Goal: Transaction & Acquisition: Purchase product/service

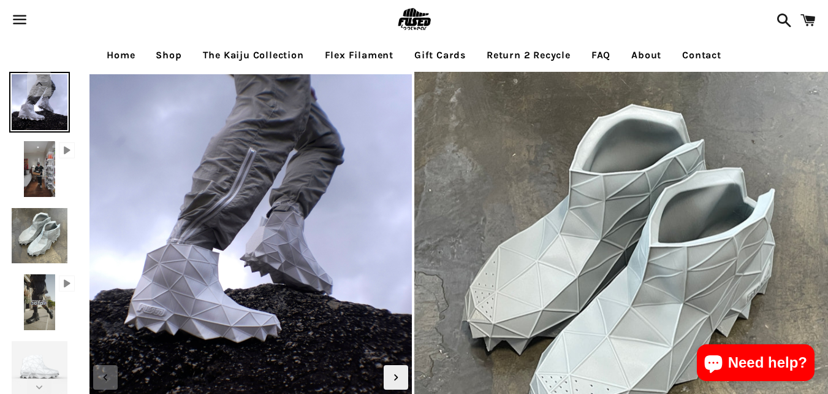
select select "**********"
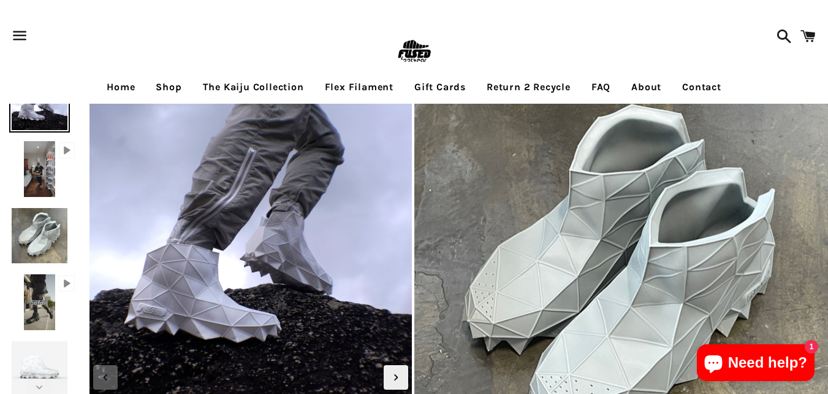
click at [174, 78] on link "Shop" at bounding box center [169, 87] width 44 height 31
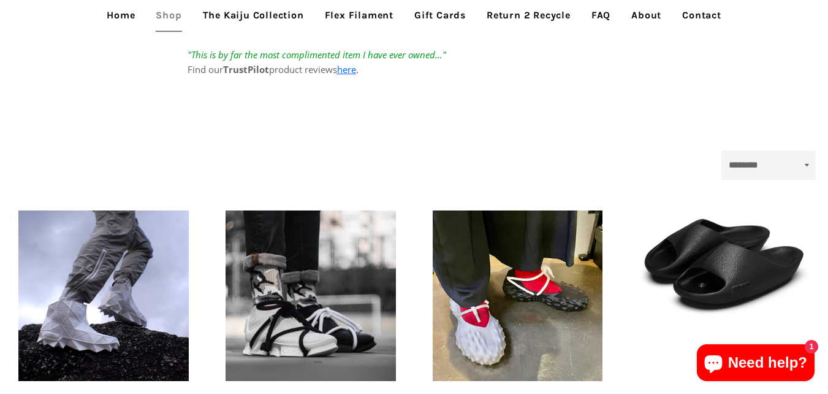
scroll to position [245, 0]
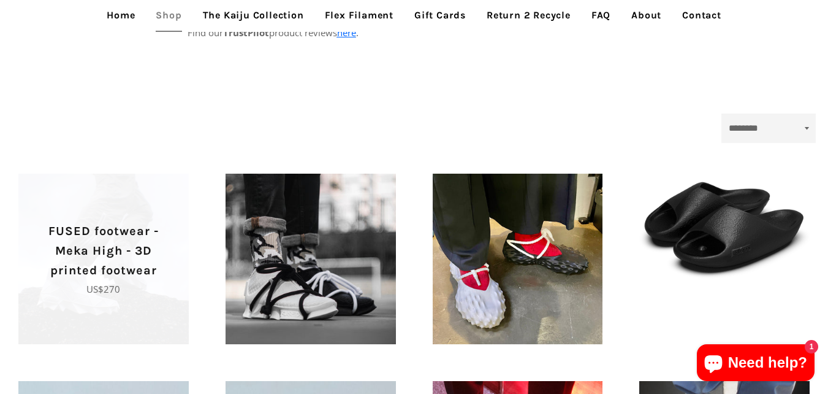
click at [123, 313] on span "FUSED footwear - Meka High - 3D printed footwear Regular price US$270" at bounding box center [103, 259] width 170 height 170
